Goal: Task Accomplishment & Management: Use online tool/utility

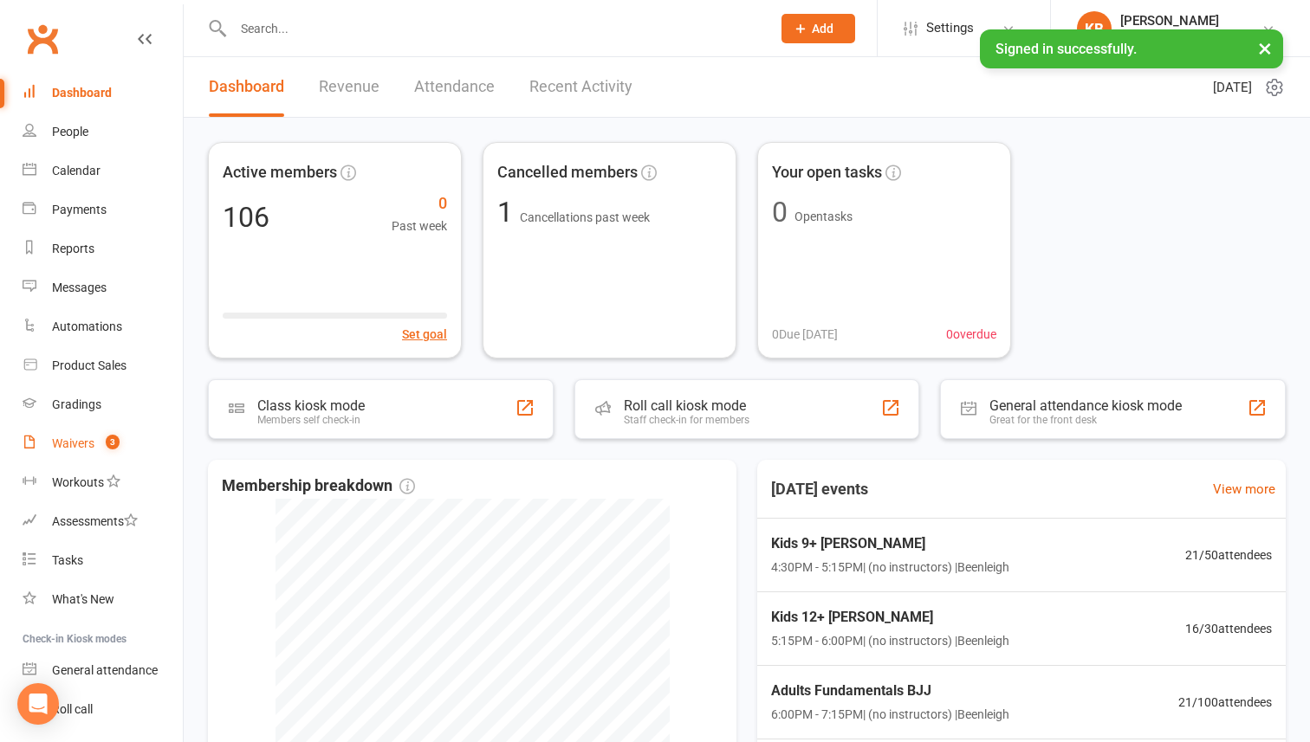
click at [74, 443] on div "Waivers" at bounding box center [73, 444] width 42 height 14
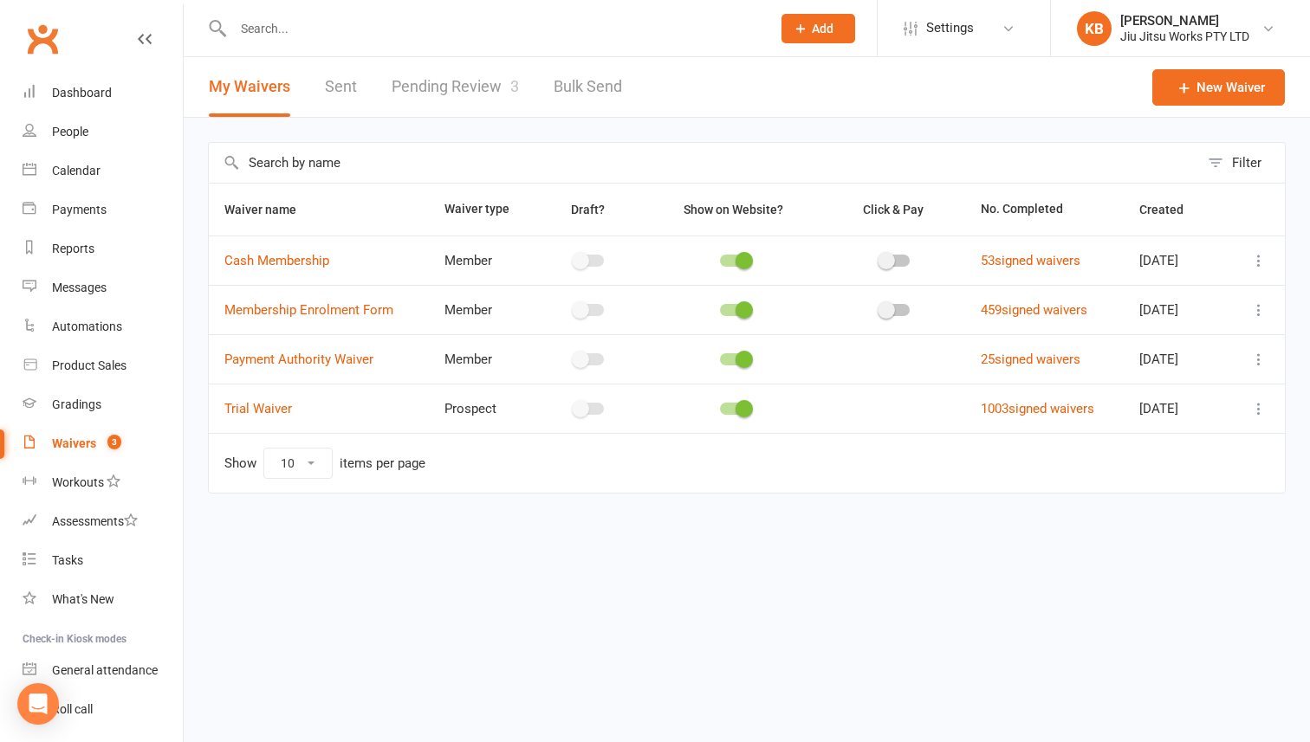
click at [436, 81] on link "Pending Review 3" at bounding box center [455, 87] width 127 height 60
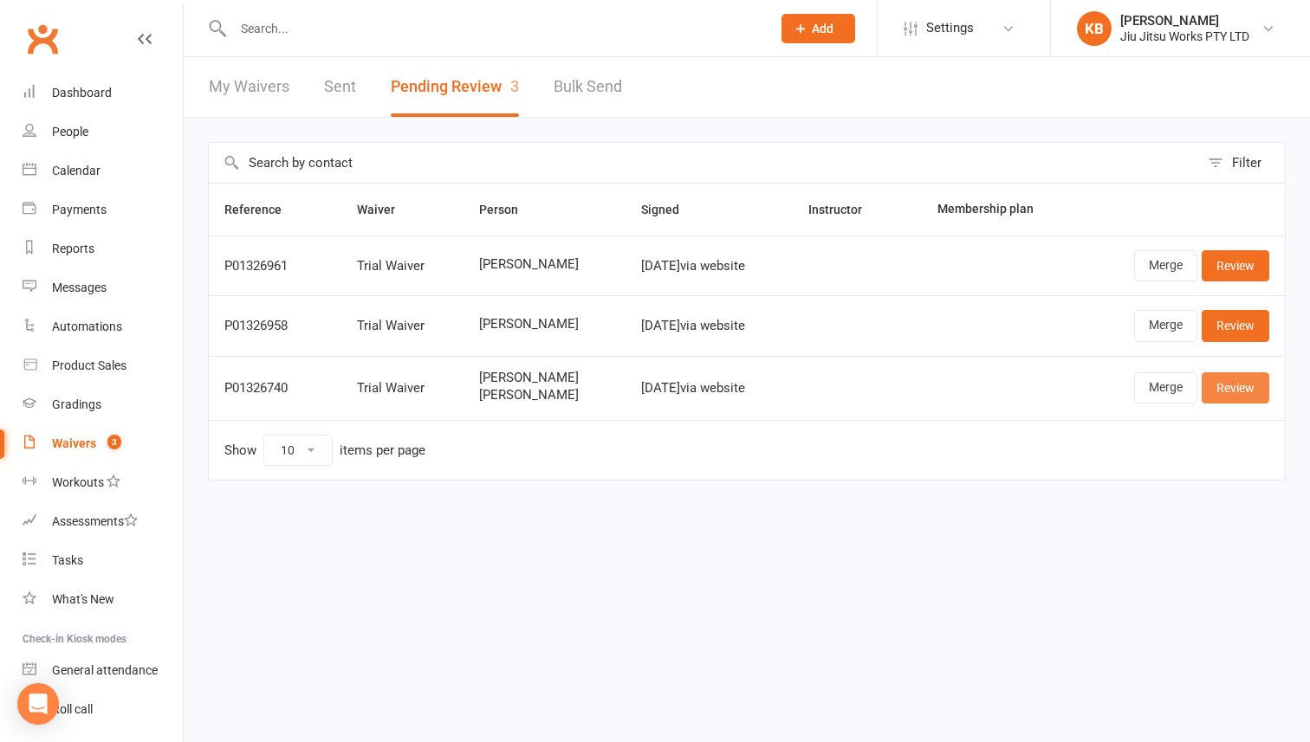
click at [1238, 392] on link "Review" at bounding box center [1236, 387] width 68 height 31
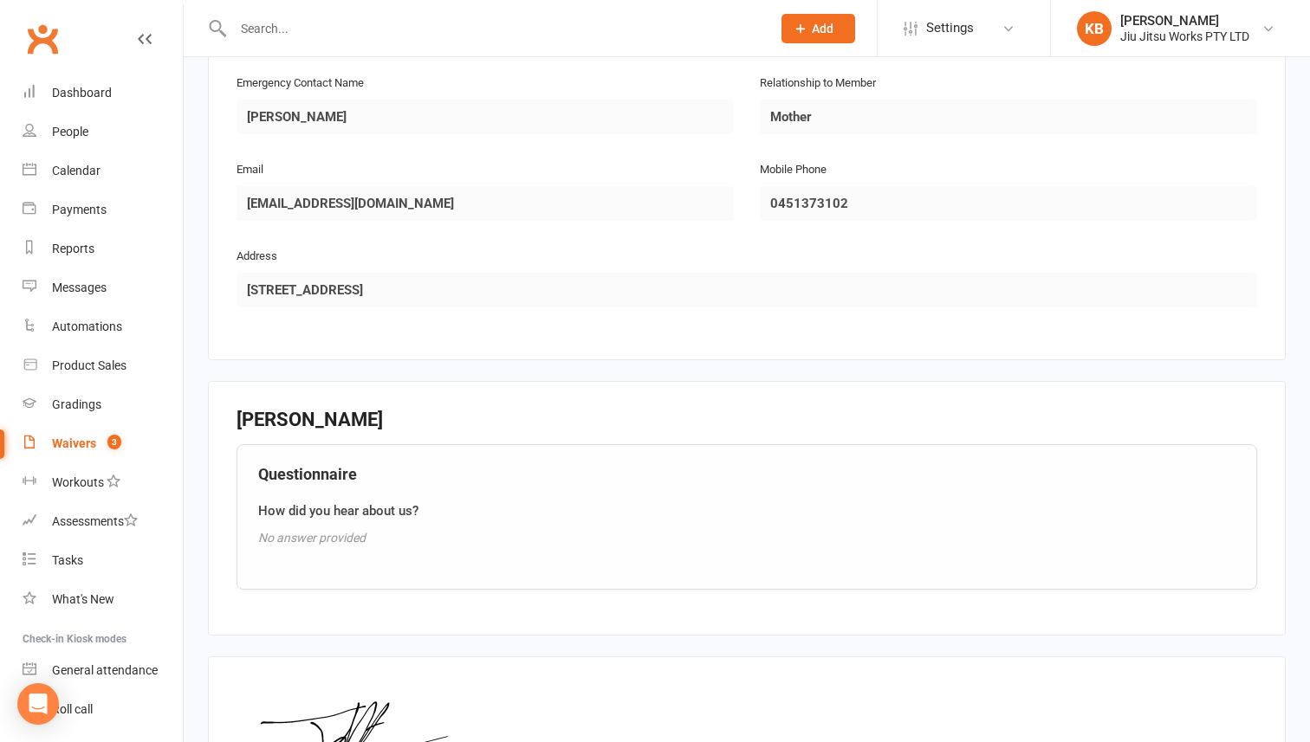
scroll to position [1732, 0]
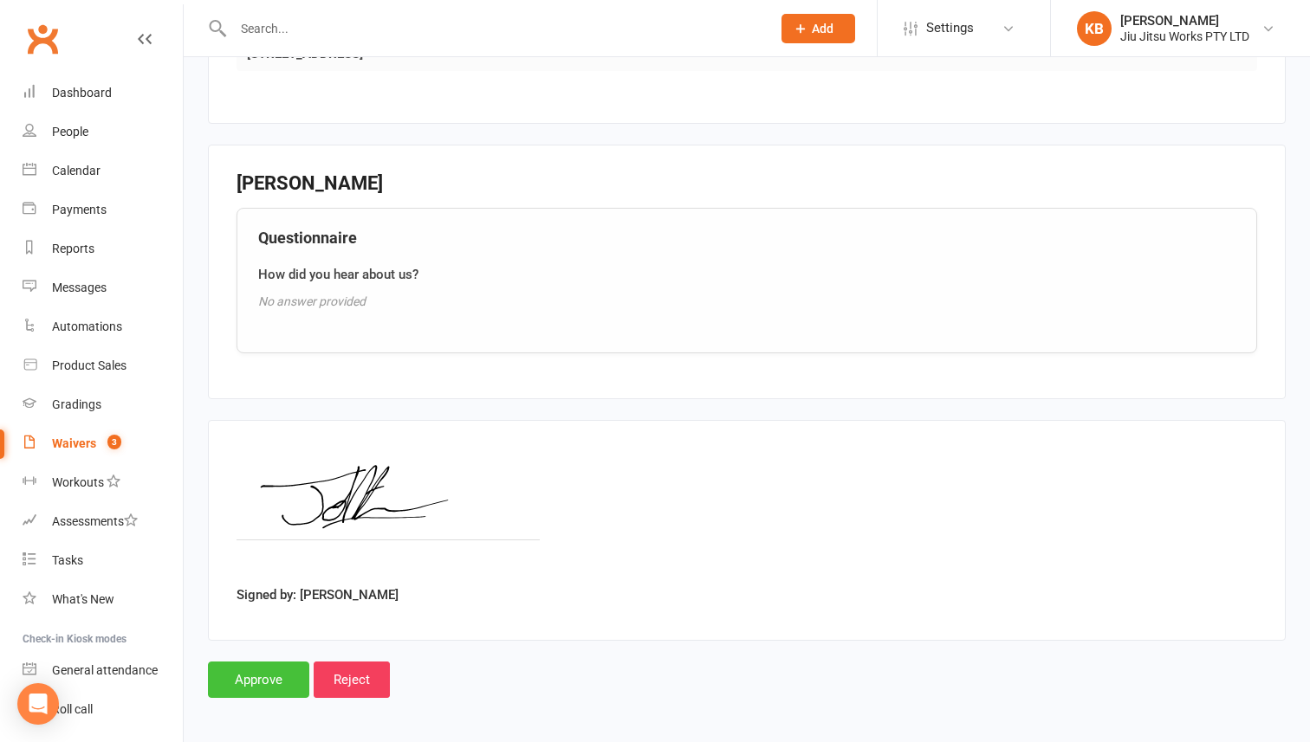
click at [262, 676] on input "Approve" at bounding box center [258, 680] width 101 height 36
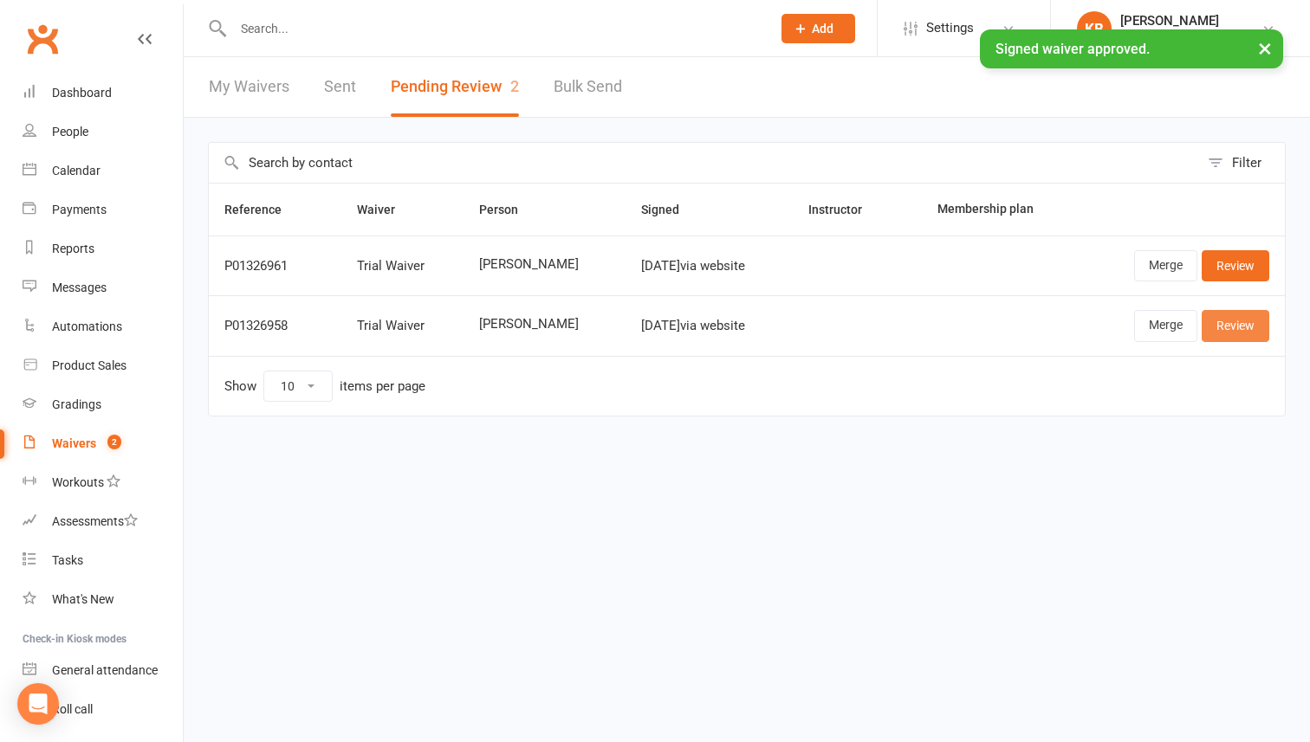
click at [1234, 329] on link "Review" at bounding box center [1236, 325] width 68 height 31
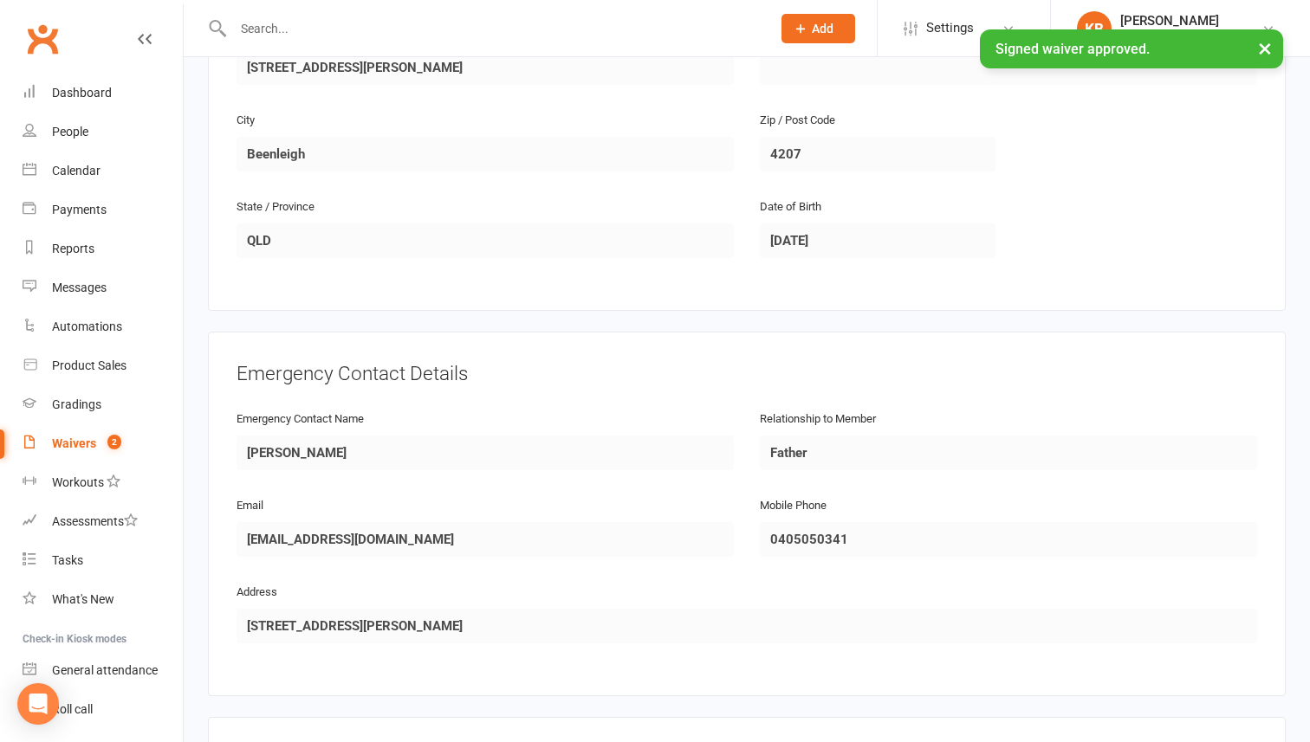
scroll to position [1075, 0]
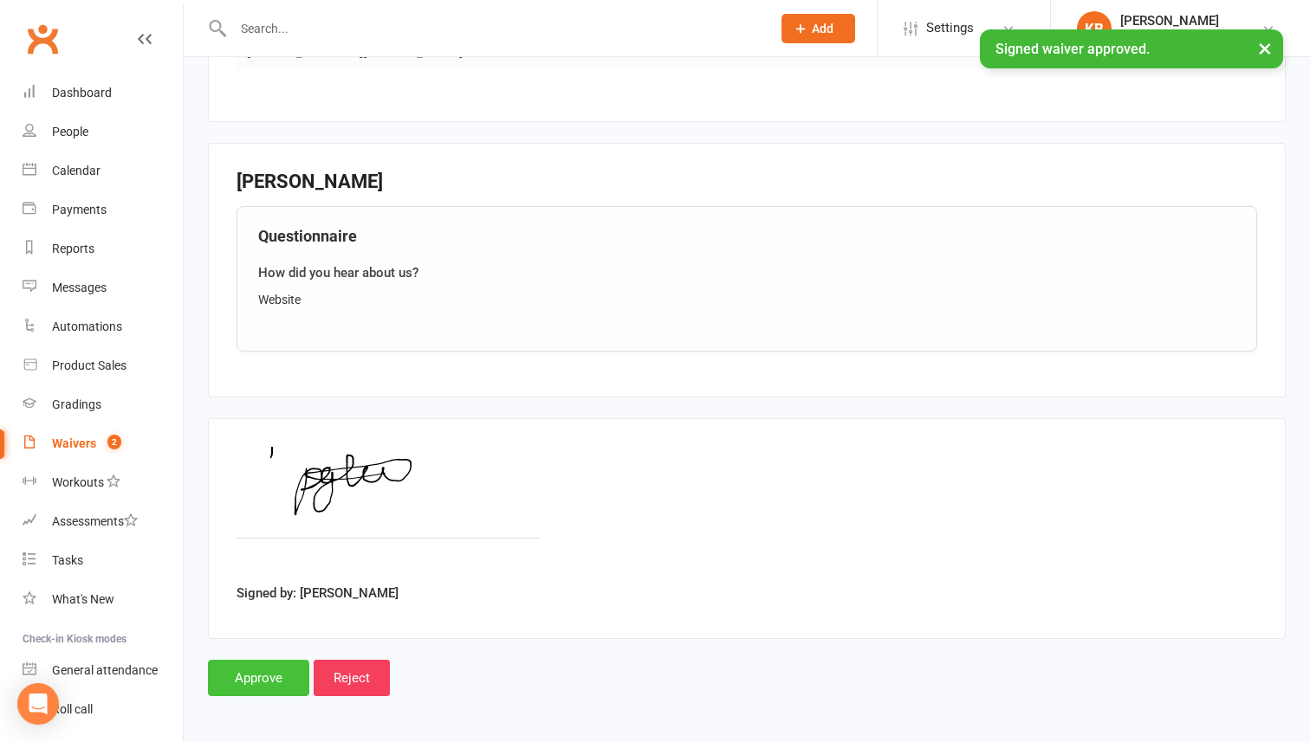
click at [271, 675] on input "Approve" at bounding box center [258, 678] width 101 height 36
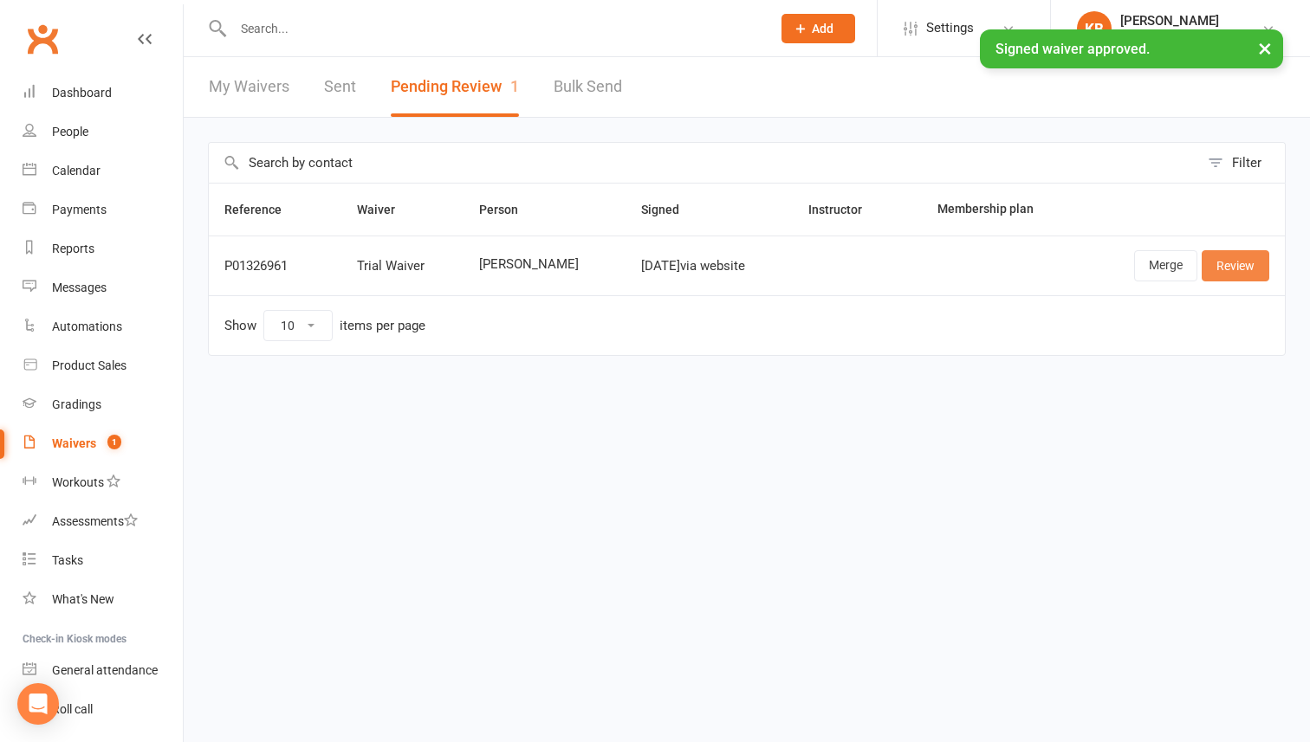
click at [1220, 264] on link "Review" at bounding box center [1236, 265] width 68 height 31
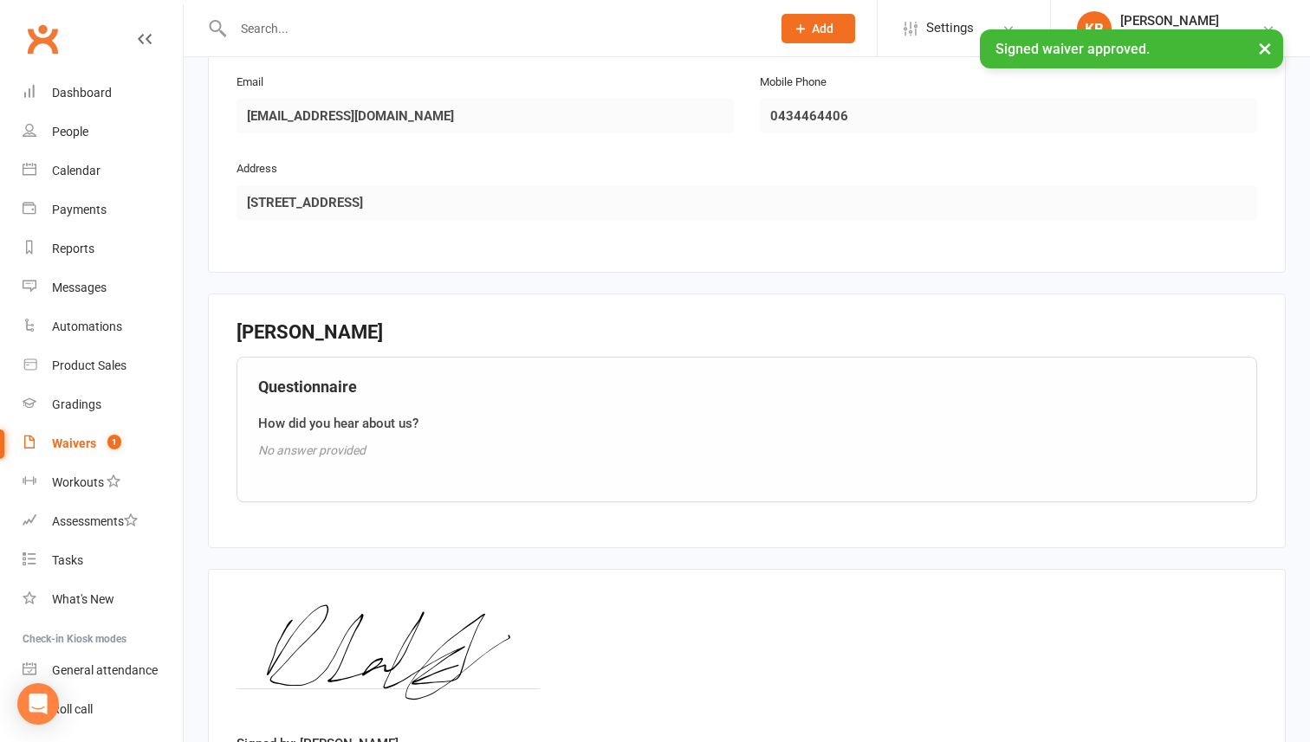
scroll to position [1075, 0]
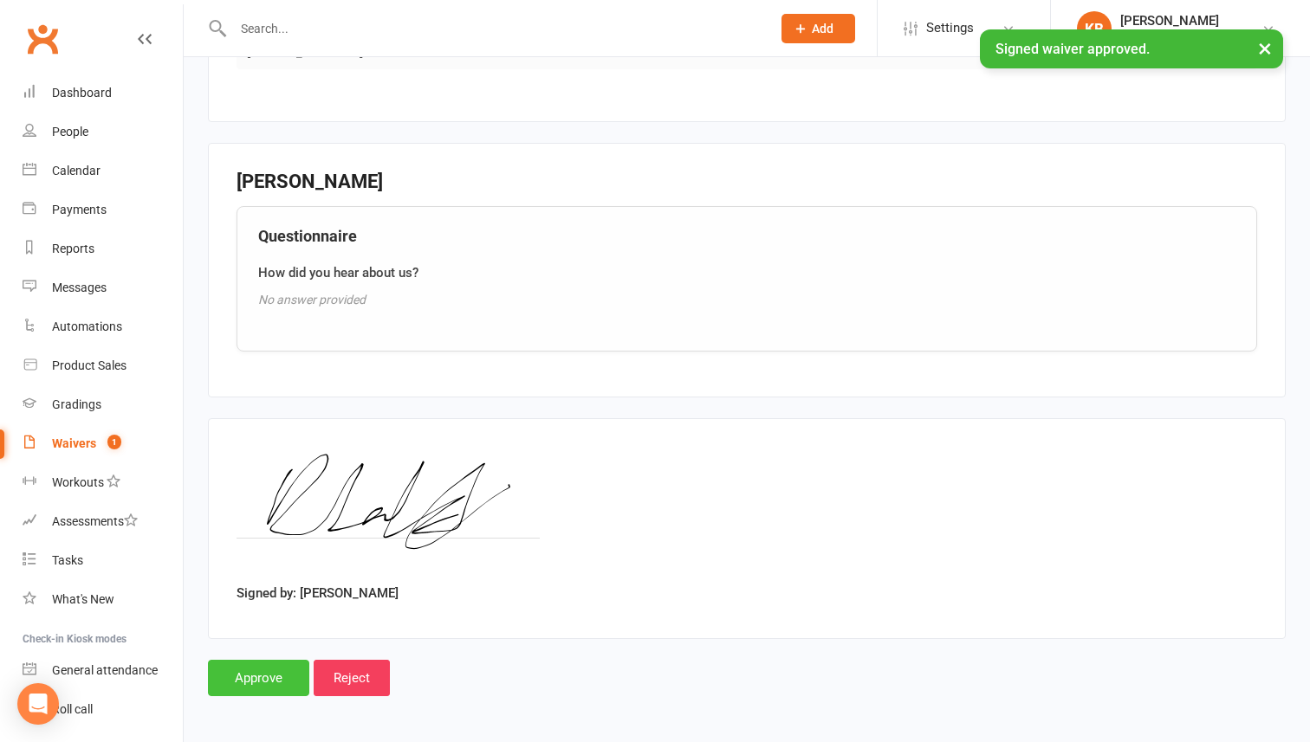
click at [286, 674] on input "Approve" at bounding box center [258, 678] width 101 height 36
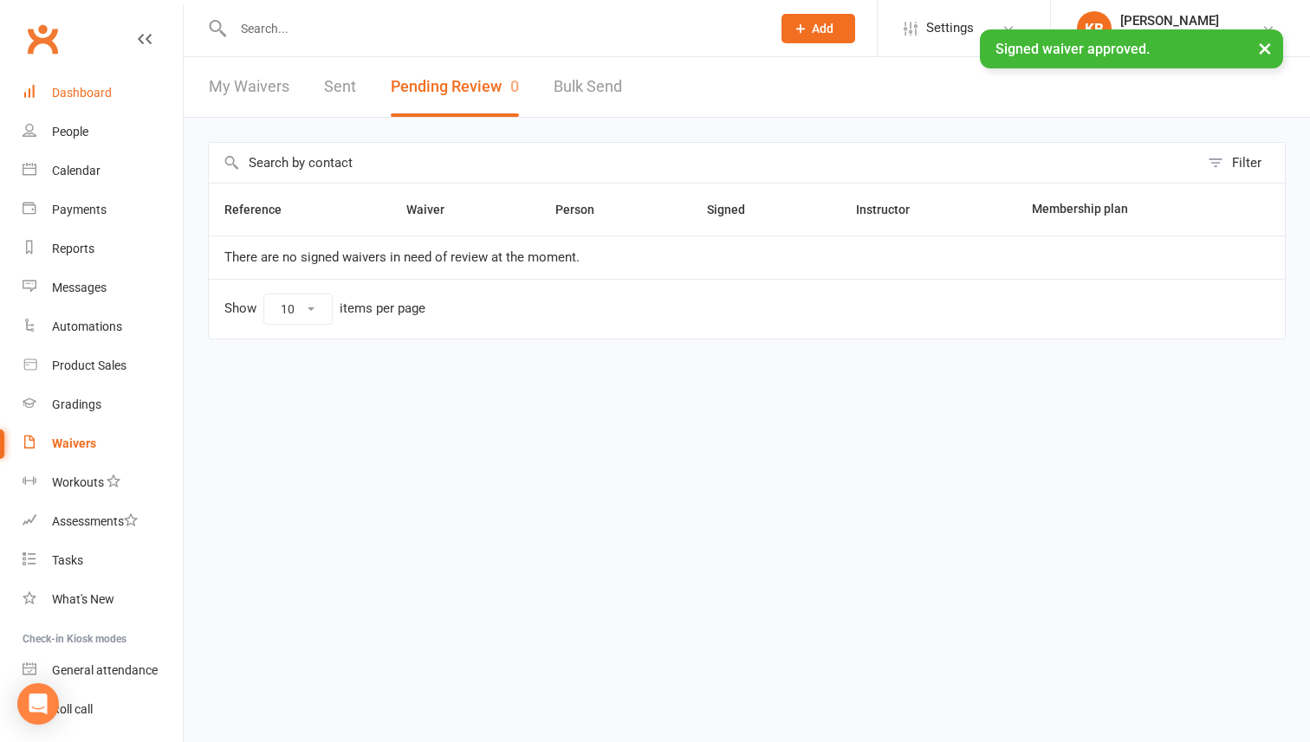
click at [96, 86] on div "Dashboard" at bounding box center [82, 93] width 60 height 14
